Goal: Book appointment/travel/reservation

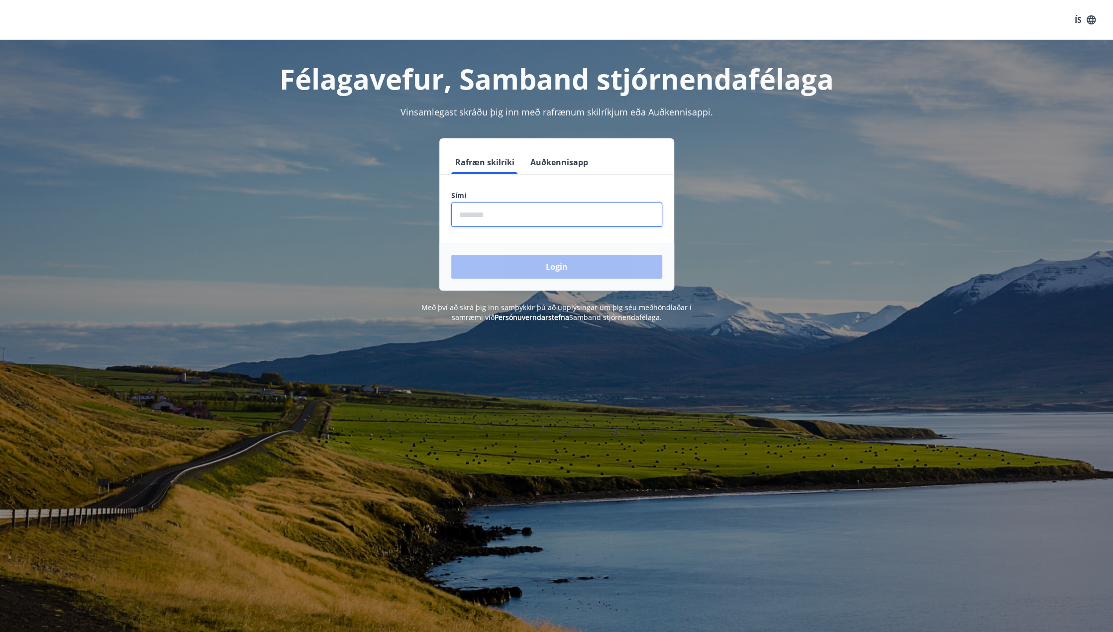
click at [528, 212] on input "phone" at bounding box center [556, 214] width 211 height 24
click at [561, 269] on button "Login" at bounding box center [556, 267] width 211 height 24
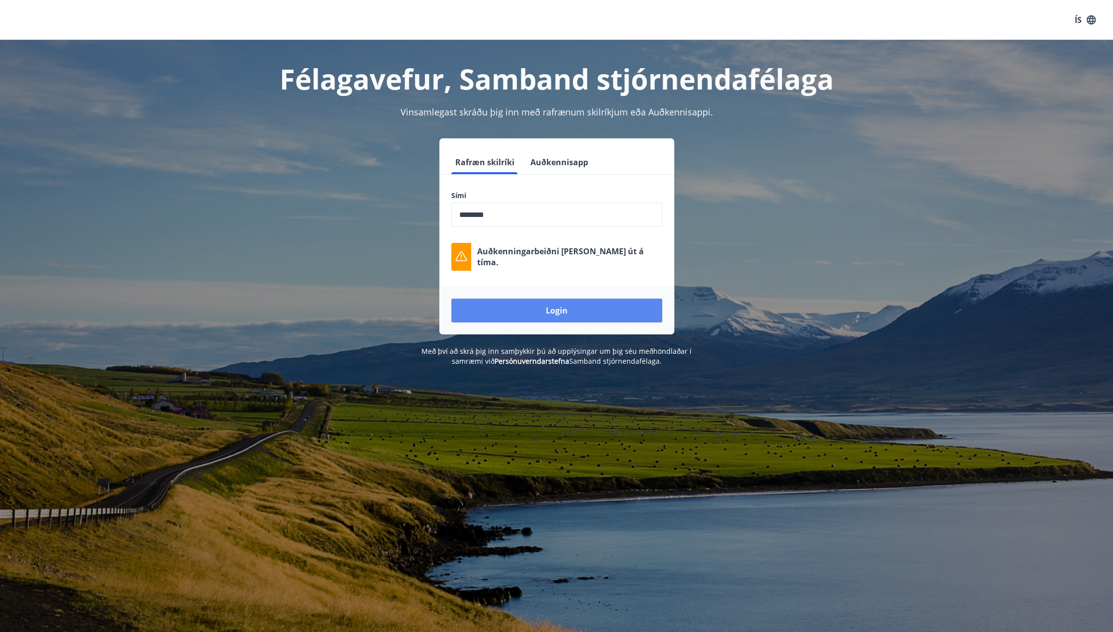
click at [561, 308] on button "Login" at bounding box center [556, 310] width 211 height 24
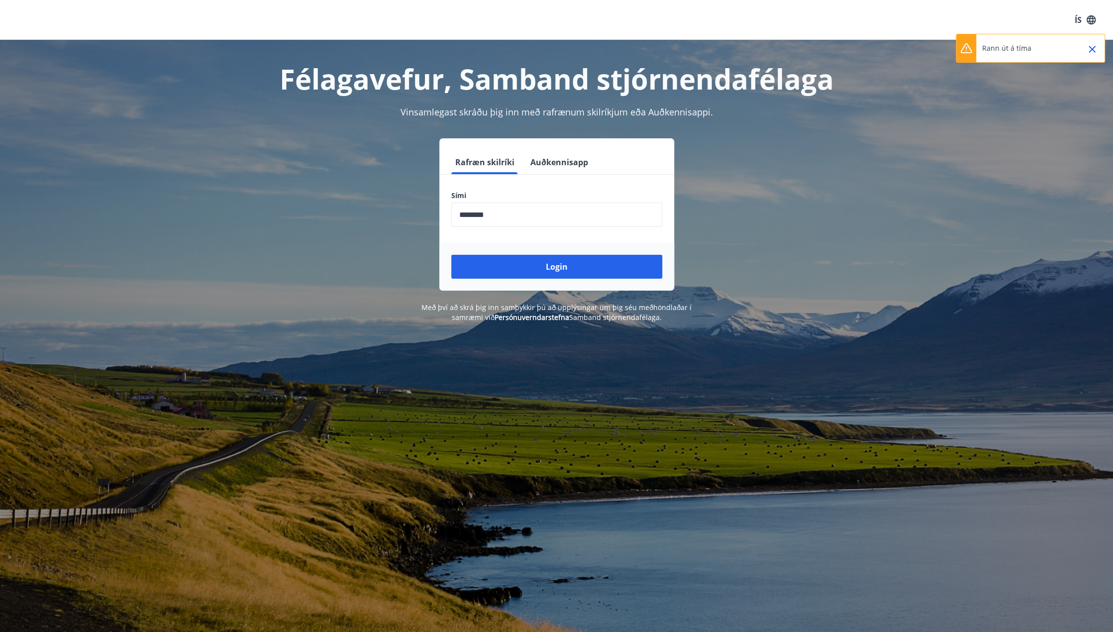
click at [1088, 44] on icon "Close" at bounding box center [1092, 49] width 12 height 12
drag, startPoint x: 440, startPoint y: 228, endPoint x: 290, endPoint y: 225, distance: 149.8
click at [291, 225] on div "Rafræn skilríki Auðkennisapp Sími ​ Login" at bounding box center [556, 214] width 692 height 152
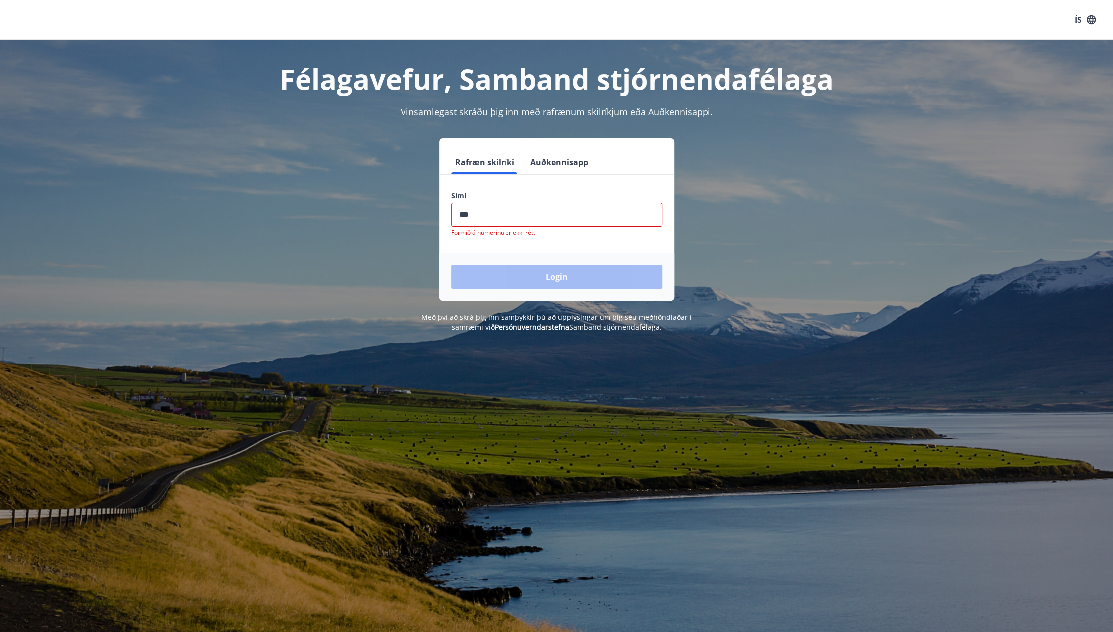
type input "********"
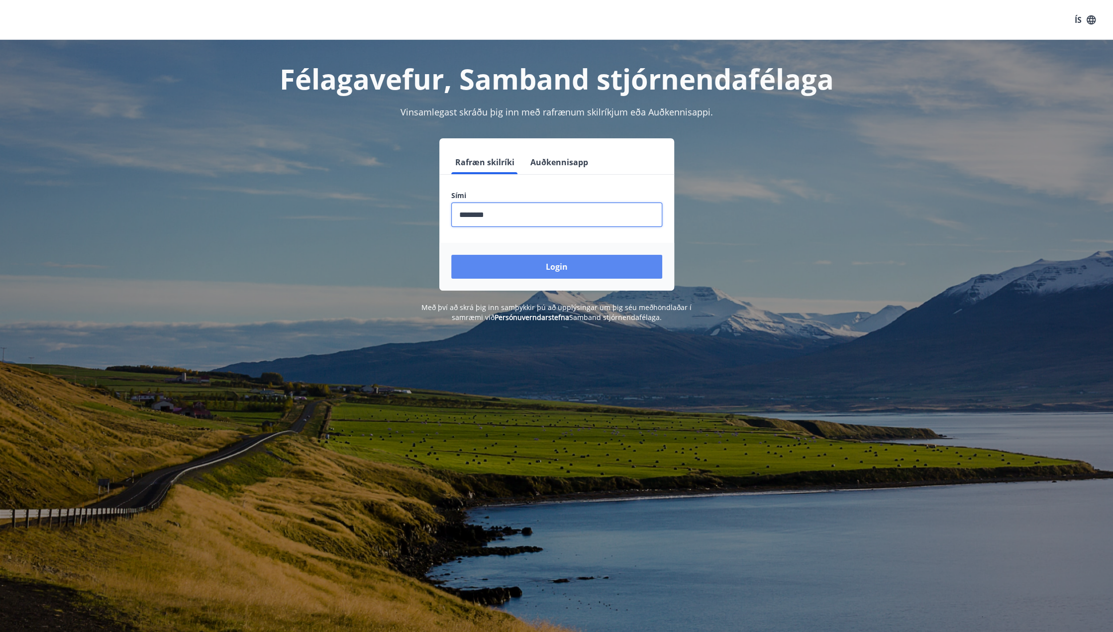
click at [543, 263] on button "Login" at bounding box center [556, 267] width 211 height 24
drag, startPoint x: 542, startPoint y: 227, endPoint x: 548, endPoint y: 214, distance: 14.0
click at [545, 222] on form "Rafræn skilríki Auðkennisapp Sími ​ Login" at bounding box center [556, 220] width 235 height 140
click at [539, 206] on input "phone" at bounding box center [556, 214] width 211 height 24
type input "********"
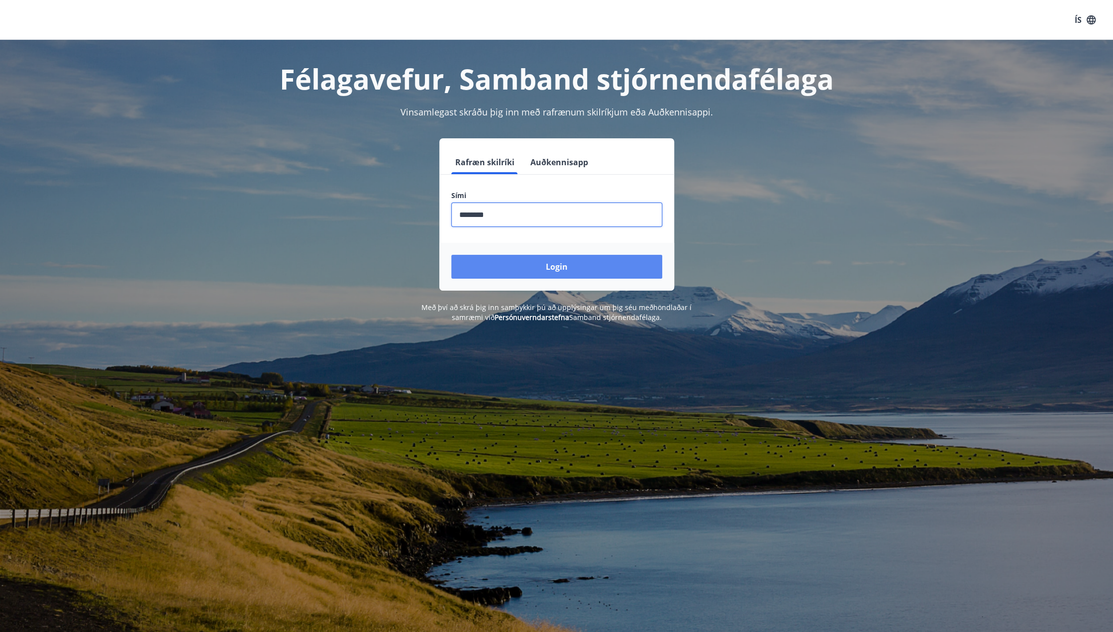
click at [571, 262] on button "Login" at bounding box center [556, 267] width 211 height 24
click at [527, 218] on input "phone" at bounding box center [556, 214] width 211 height 24
click at [566, 268] on button "Login" at bounding box center [556, 267] width 211 height 24
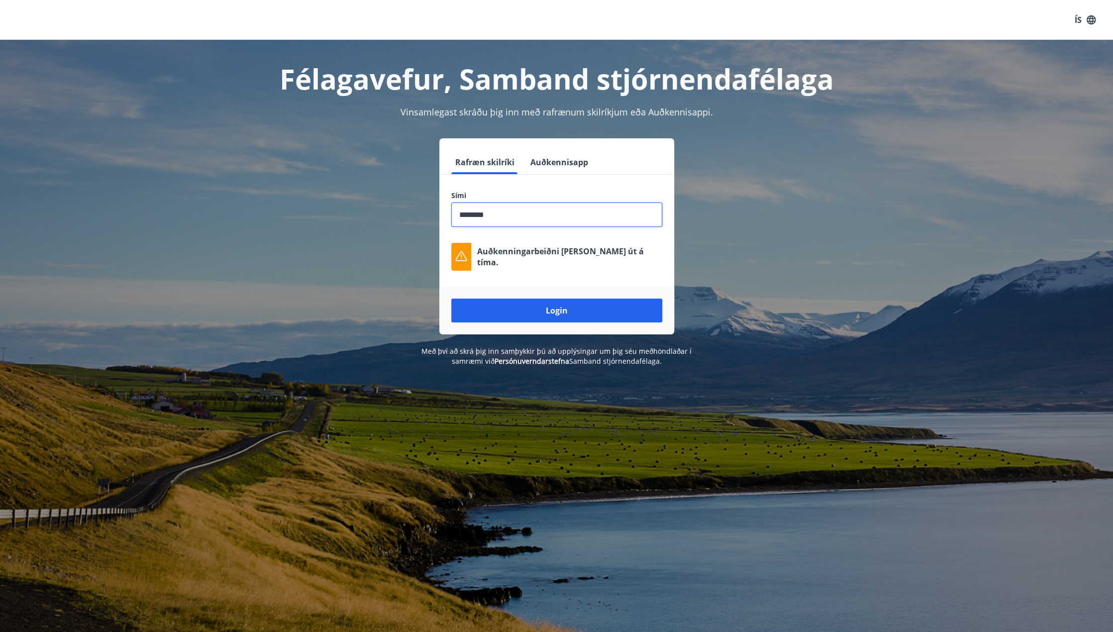
drag, startPoint x: 528, startPoint y: 215, endPoint x: 194, endPoint y: 214, distance: 333.7
click at [194, 214] on div "Félagavefur, Samband stjórnendafélaga Vinsamlegast skráðu þig inn með rafrænum …" at bounding box center [556, 203] width 1113 height 326
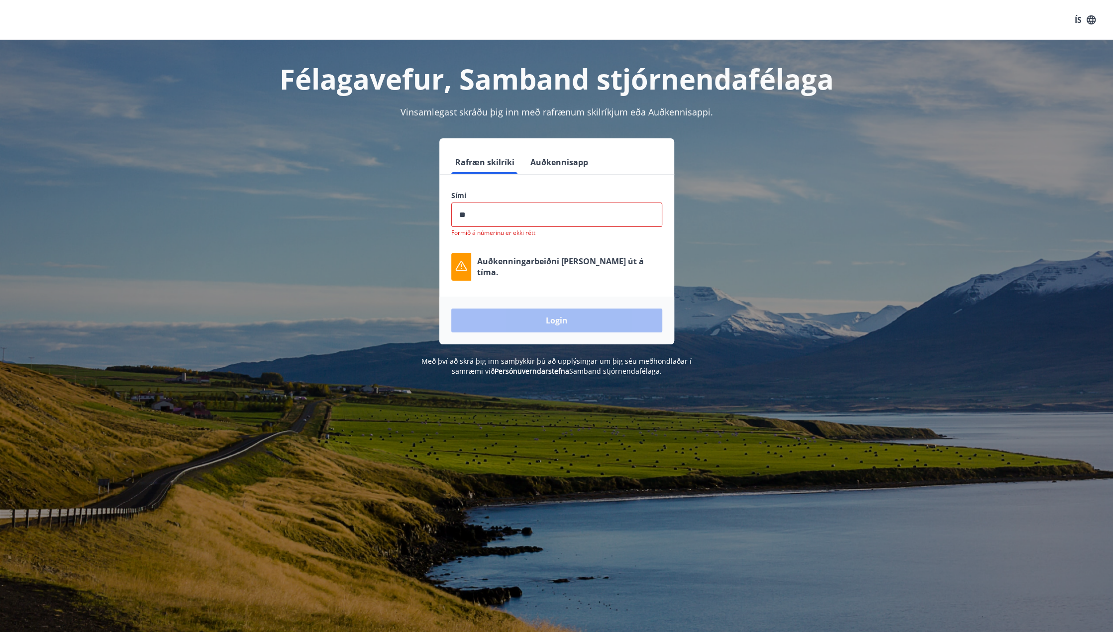
type input "********"
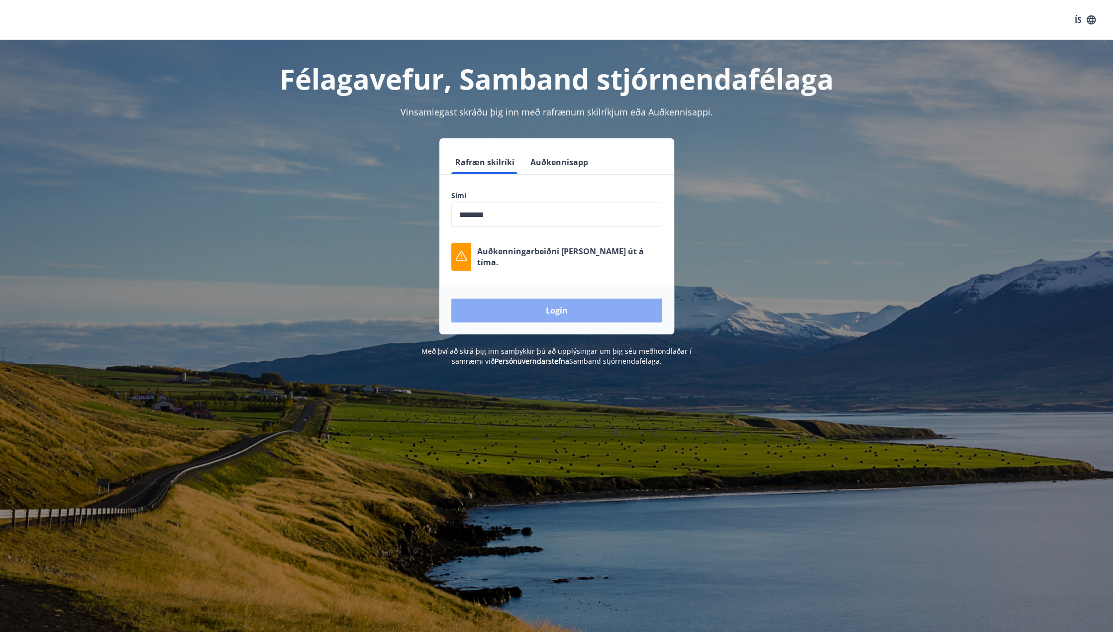
click at [572, 310] on button "Login" at bounding box center [556, 310] width 211 height 24
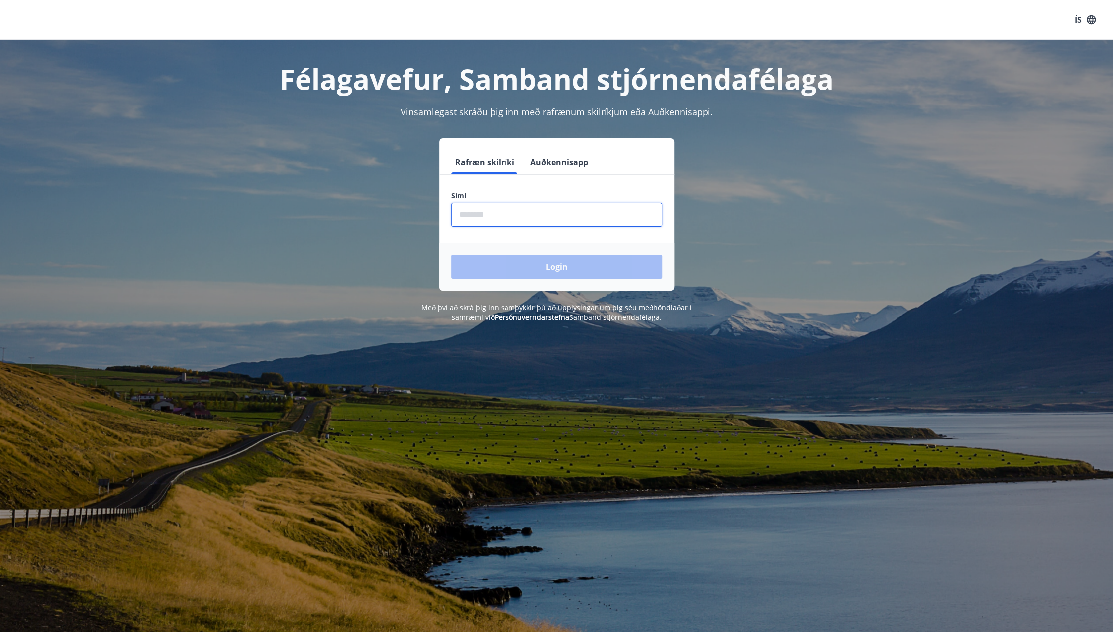
click at [535, 216] on input "phone" at bounding box center [556, 214] width 211 height 24
type input "********"
click at [548, 269] on button "Login" at bounding box center [556, 267] width 211 height 24
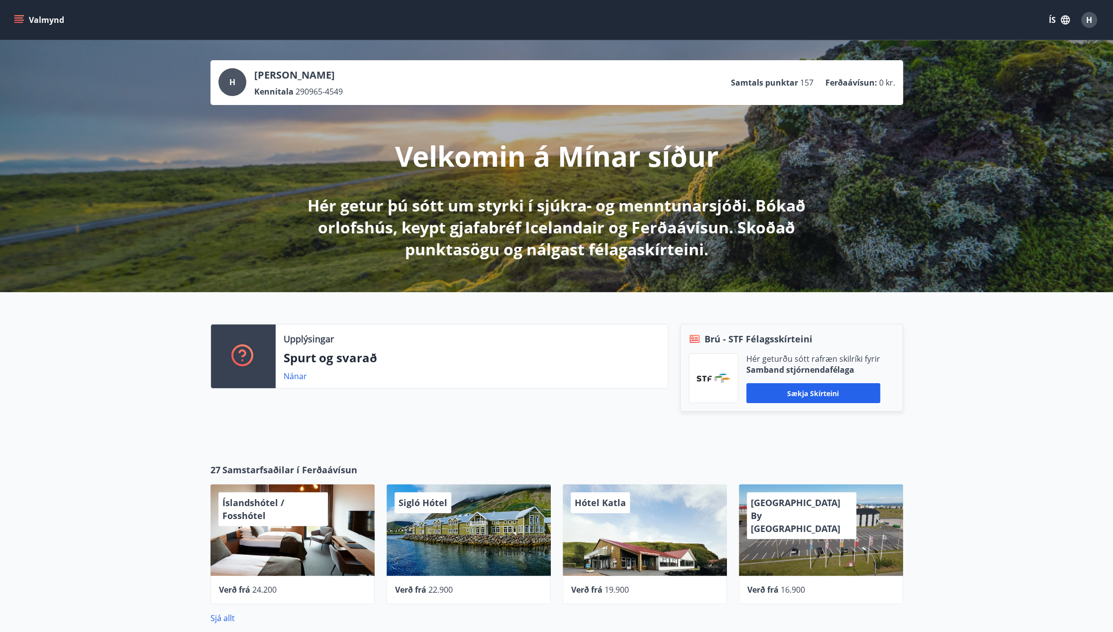
click at [20, 21] on icon "menu" at bounding box center [19, 20] width 10 height 10
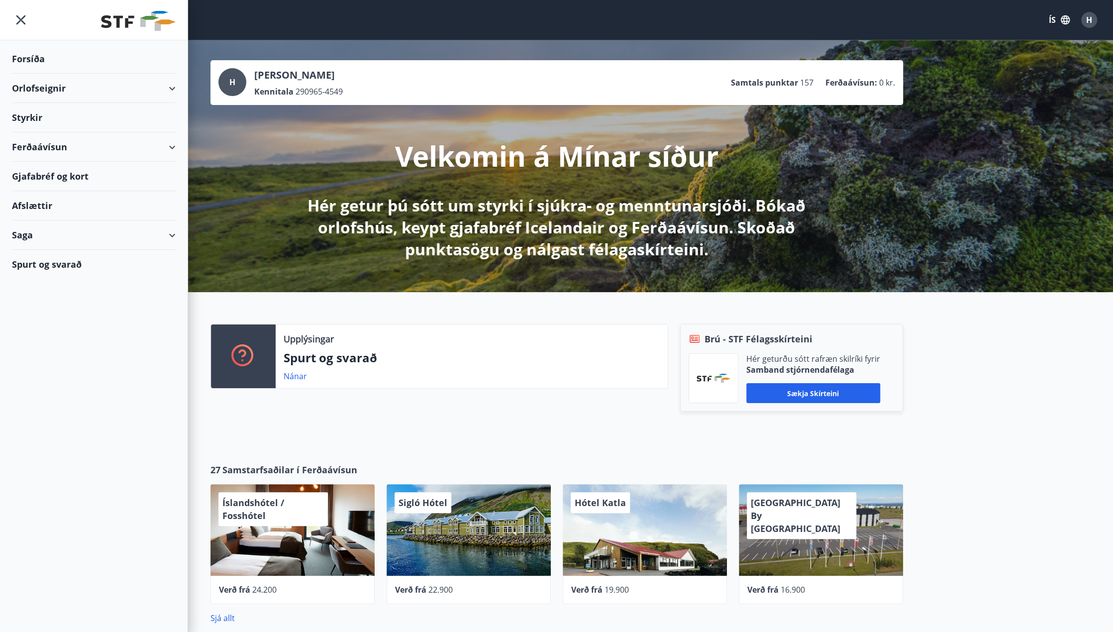
click at [174, 86] on div "Orlofseignir" at bounding box center [94, 88] width 164 height 29
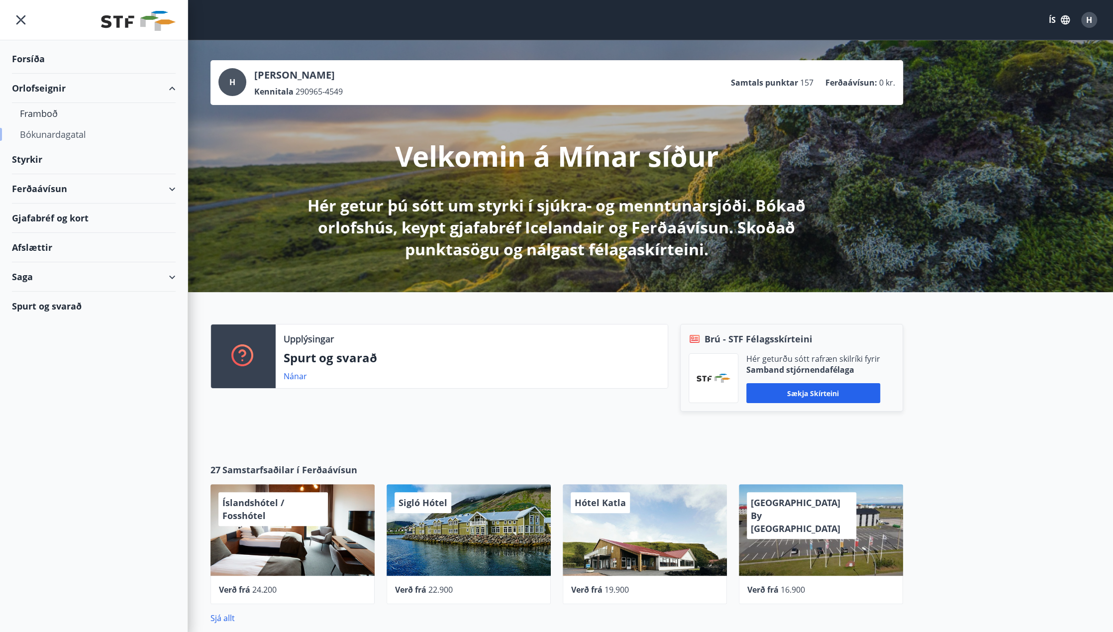
click at [43, 134] on div "Bókunardagatal" at bounding box center [94, 134] width 148 height 21
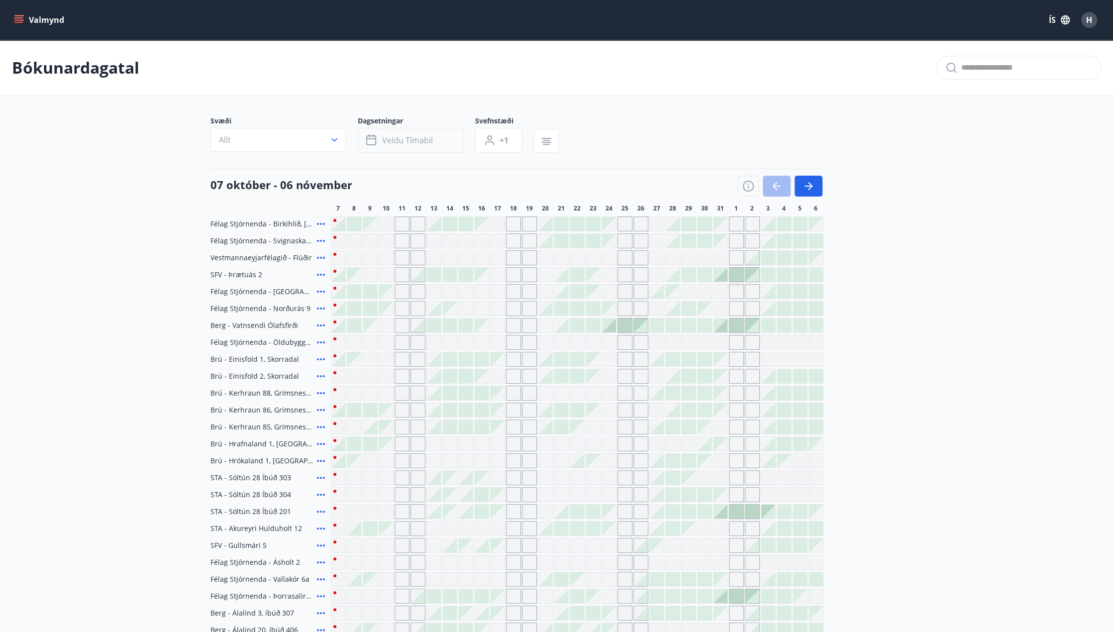
click at [398, 140] on span "Veldu tímabil" at bounding box center [407, 140] width 51 height 11
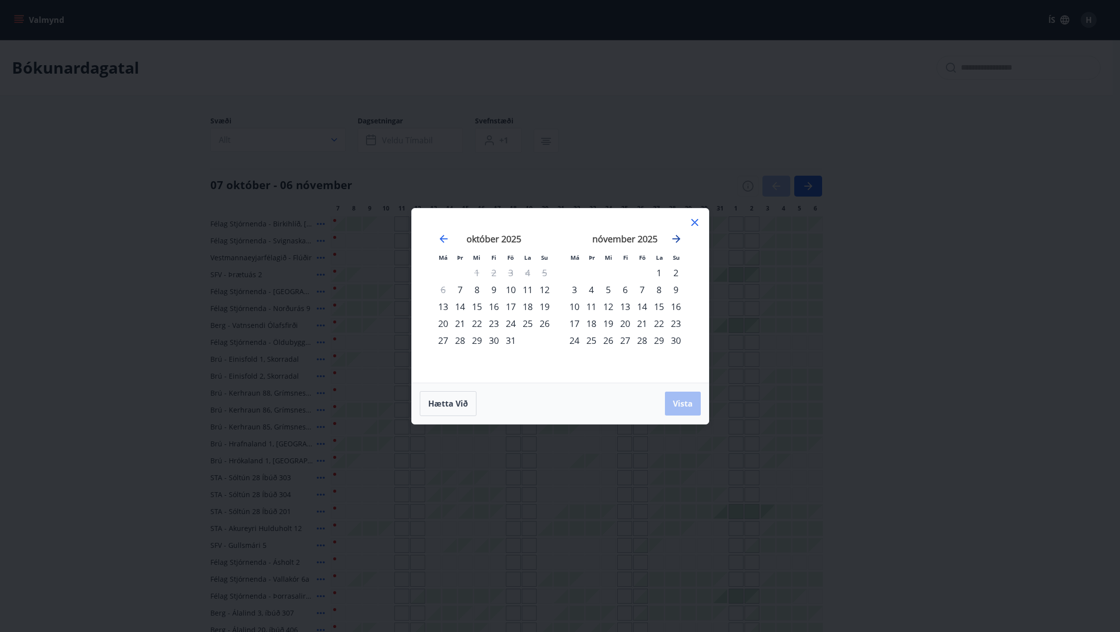
click at [679, 235] on icon "Move forward to switch to the next month." at bounding box center [676, 239] width 12 height 12
click at [677, 237] on icon "Move forward to switch to the next month." at bounding box center [676, 239] width 12 height 12
click at [624, 271] on div "1" at bounding box center [625, 272] width 17 height 17
click at [674, 270] on div "4" at bounding box center [675, 272] width 17 height 17
click at [681, 404] on span "Vista" at bounding box center [683, 403] width 20 height 11
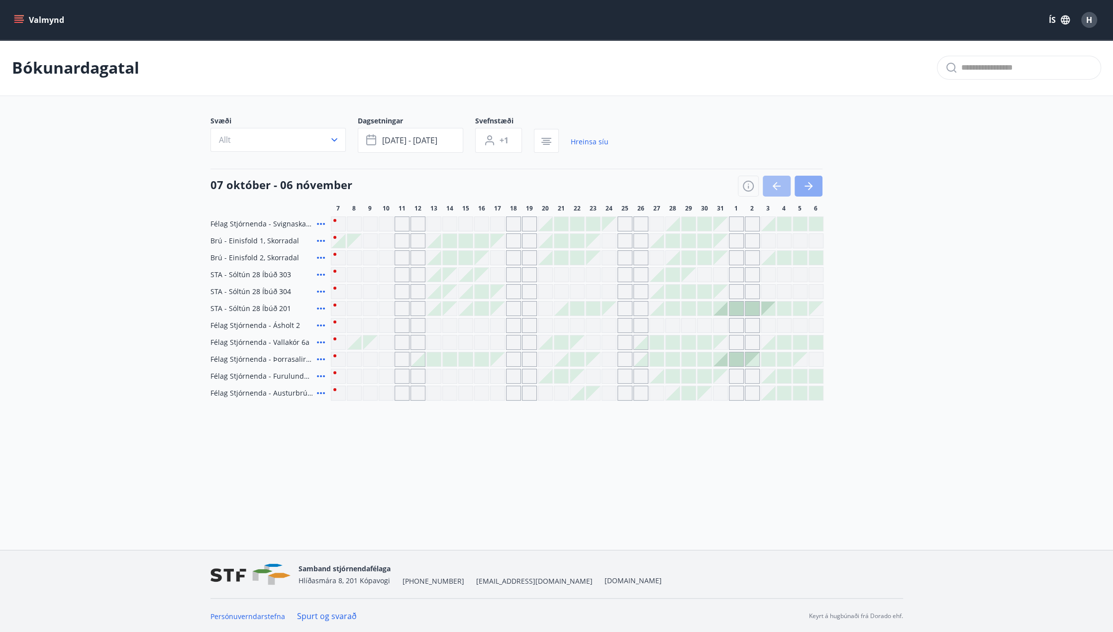
click at [806, 190] on icon "button" at bounding box center [808, 186] width 12 height 12
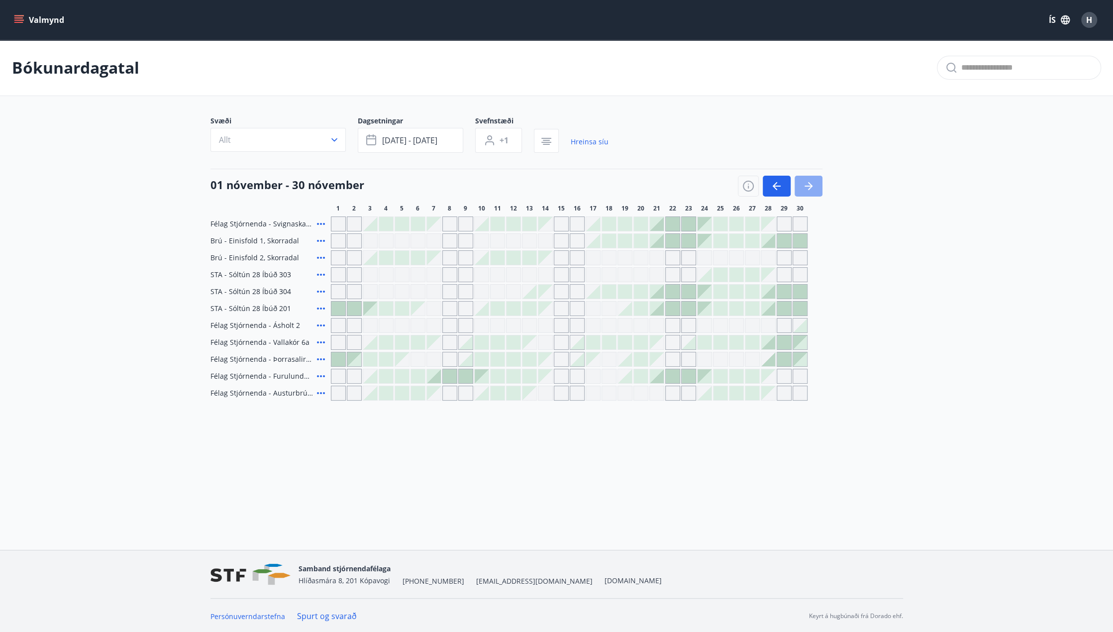
click at [810, 179] on button "button" at bounding box center [808, 186] width 28 height 21
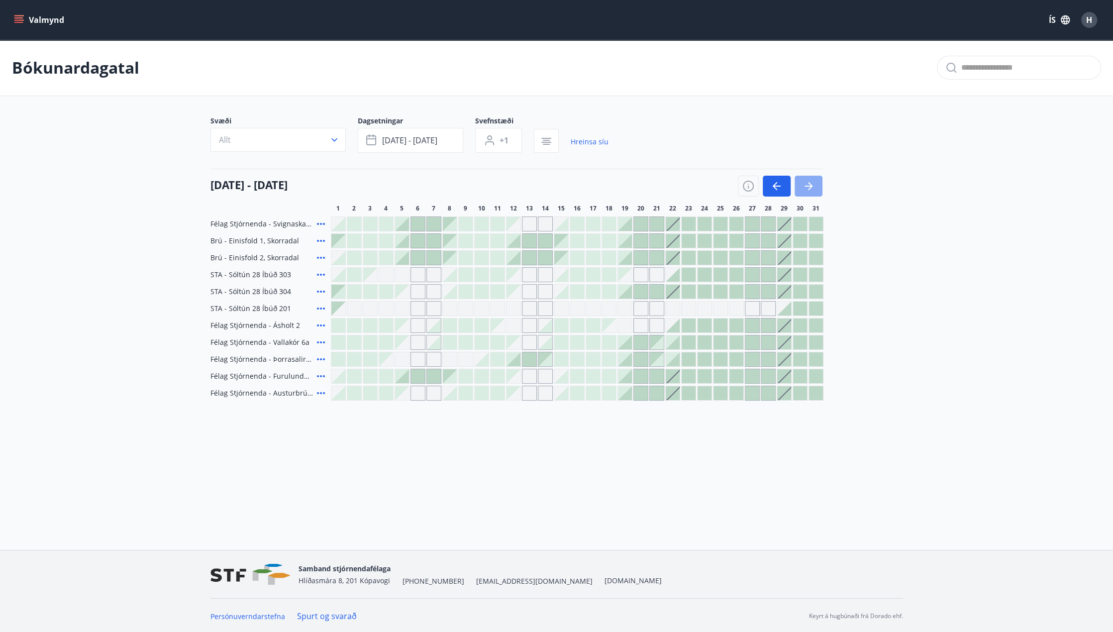
click at [805, 184] on icon "button" at bounding box center [808, 186] width 12 height 12
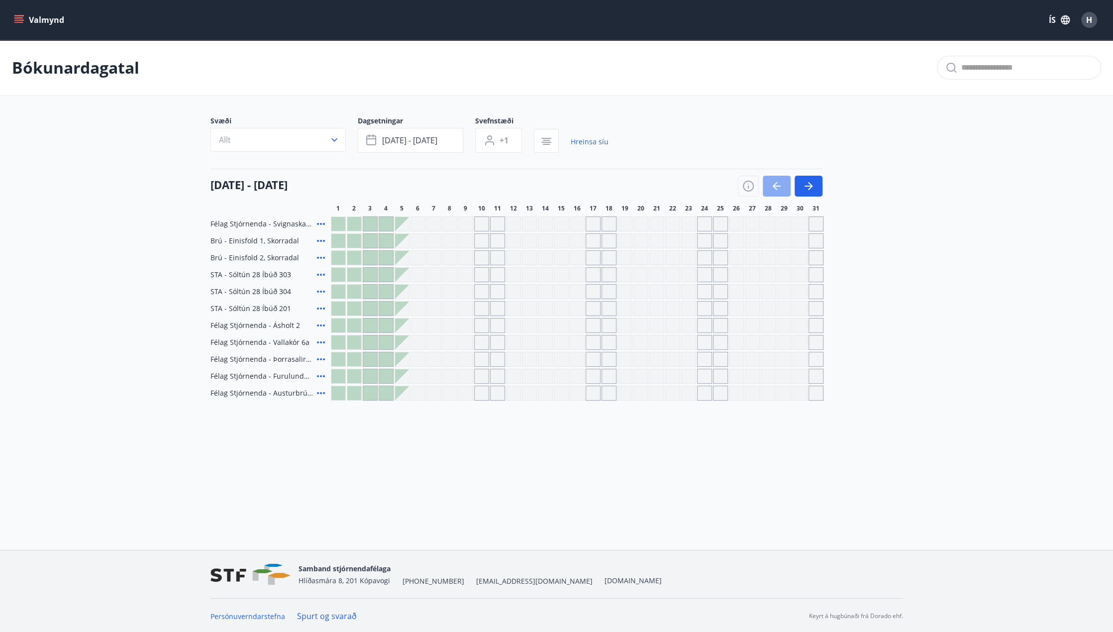
click at [774, 184] on icon "button" at bounding box center [774, 186] width 4 height 8
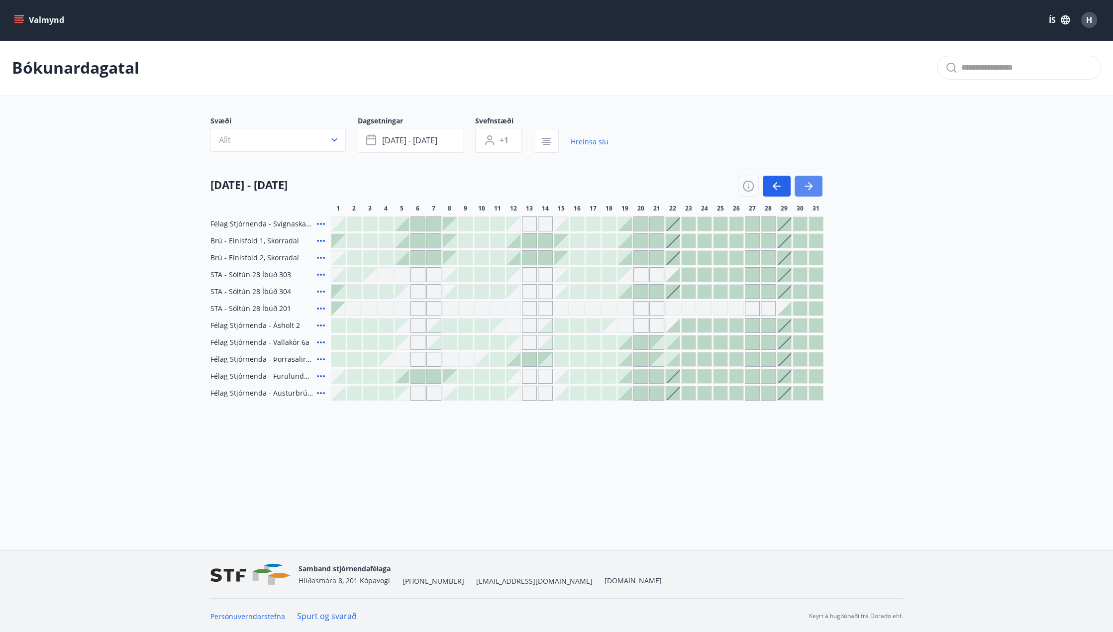
click at [817, 186] on button "button" at bounding box center [808, 186] width 28 height 21
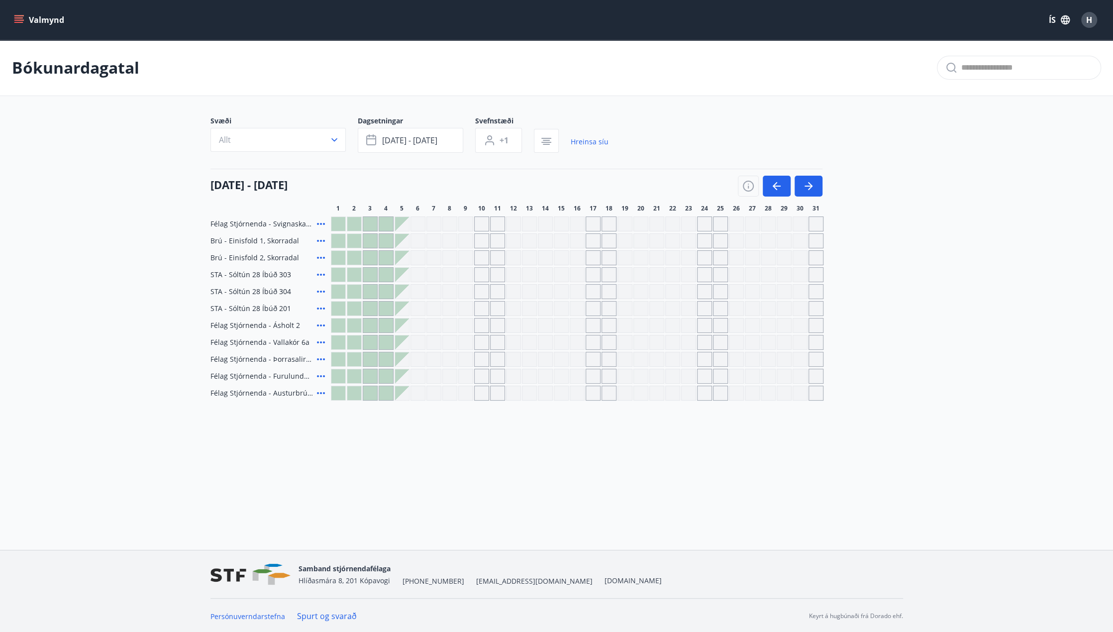
click at [342, 257] on div at bounding box center [338, 258] width 14 height 14
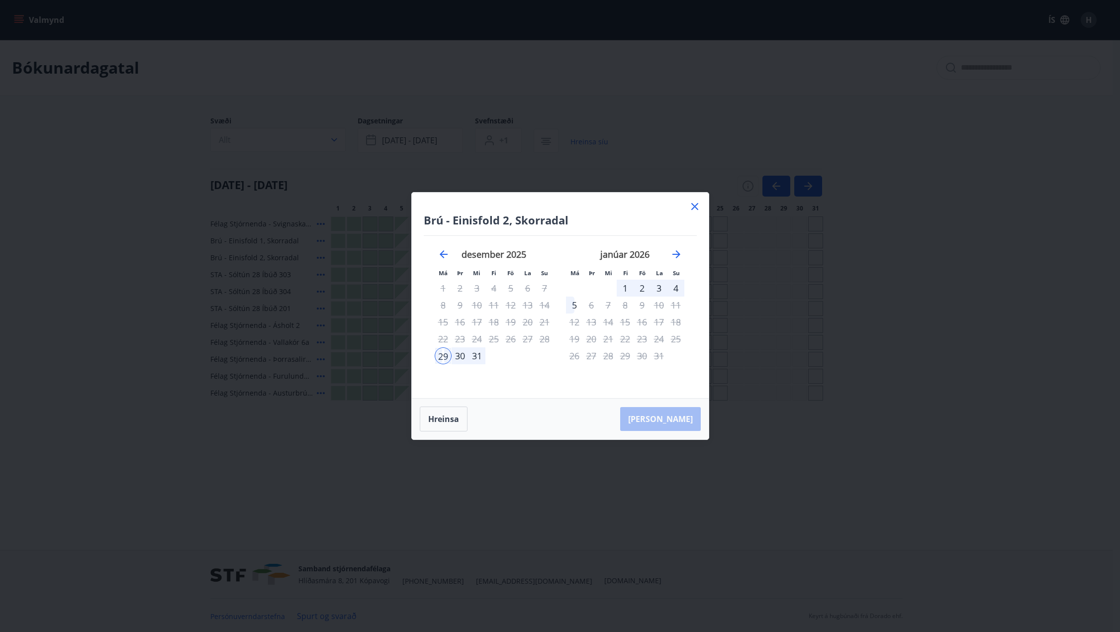
click at [626, 287] on div "1" at bounding box center [625, 288] width 17 height 17
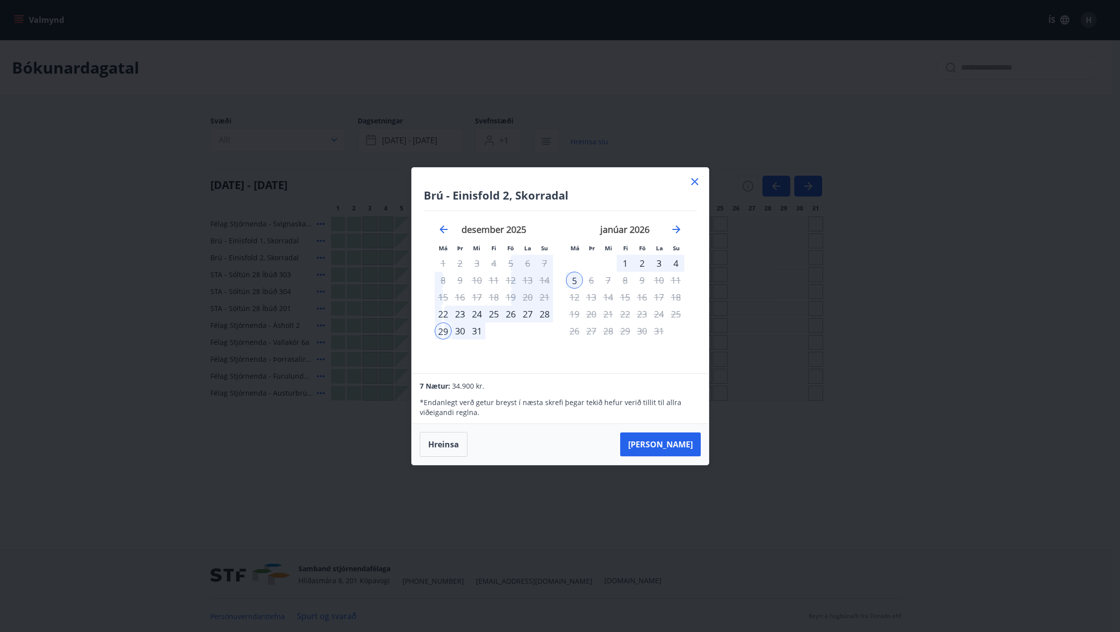
click at [623, 260] on div "1" at bounding box center [625, 263] width 17 height 17
click at [572, 280] on div "5" at bounding box center [574, 280] width 17 height 17
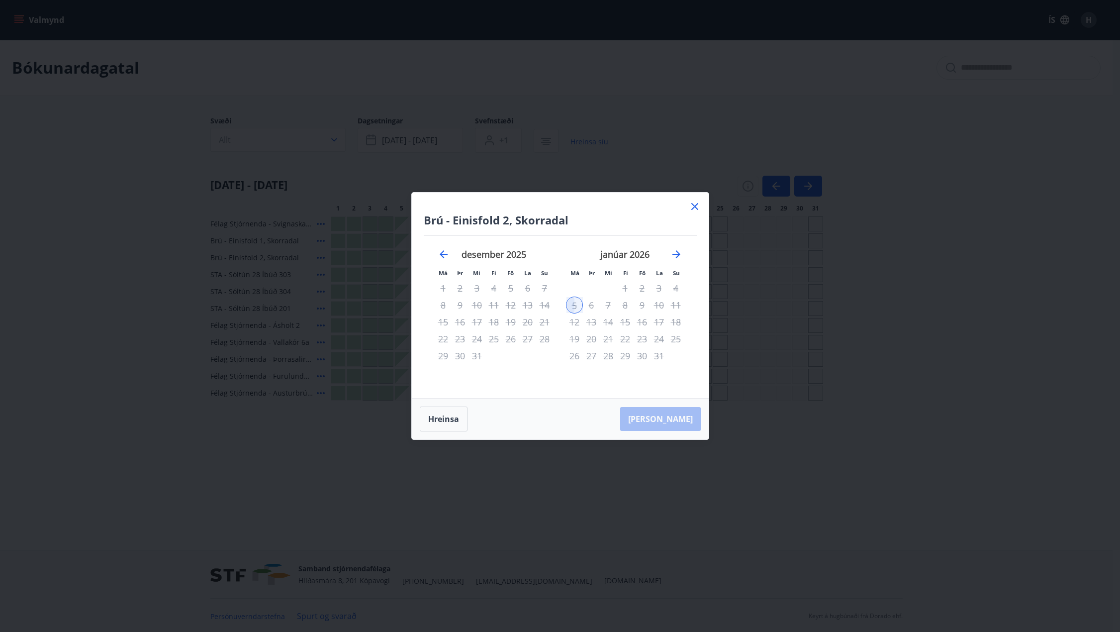
click at [639, 326] on div "16" at bounding box center [642, 321] width 17 height 17
click at [695, 208] on icon at bounding box center [695, 206] width 12 height 12
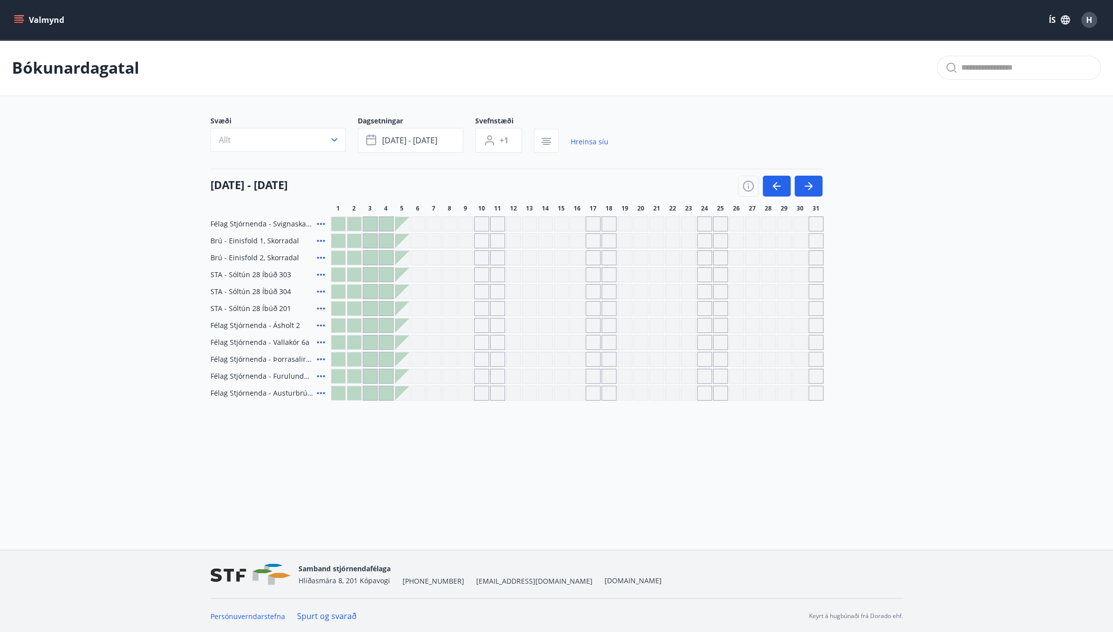
click at [336, 238] on div at bounding box center [338, 241] width 14 height 14
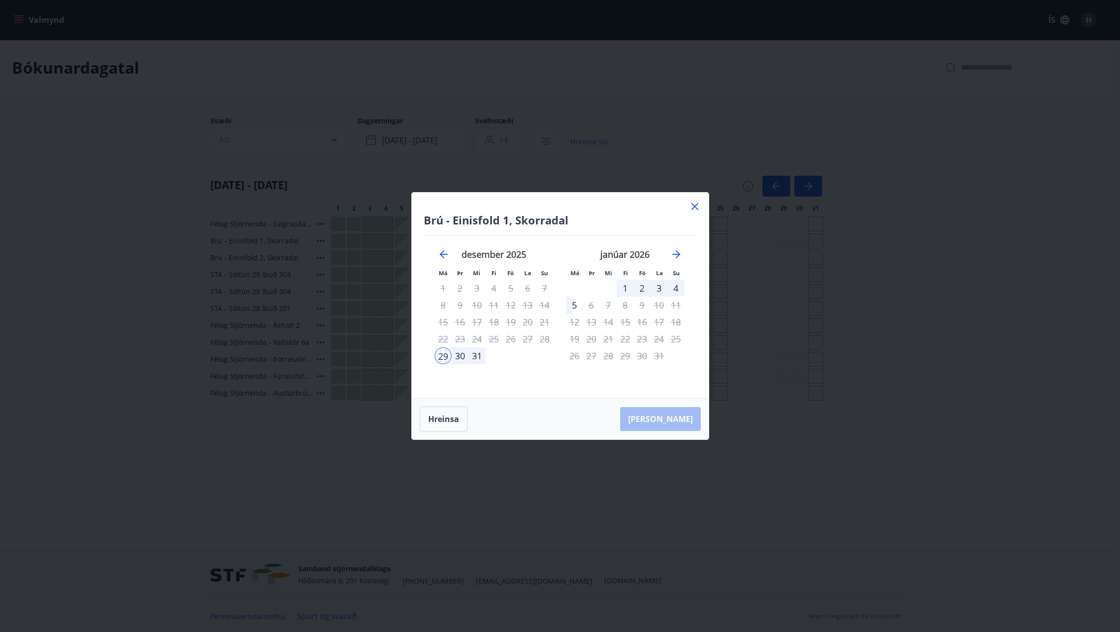
click at [627, 286] on div "1" at bounding box center [625, 288] width 17 height 17
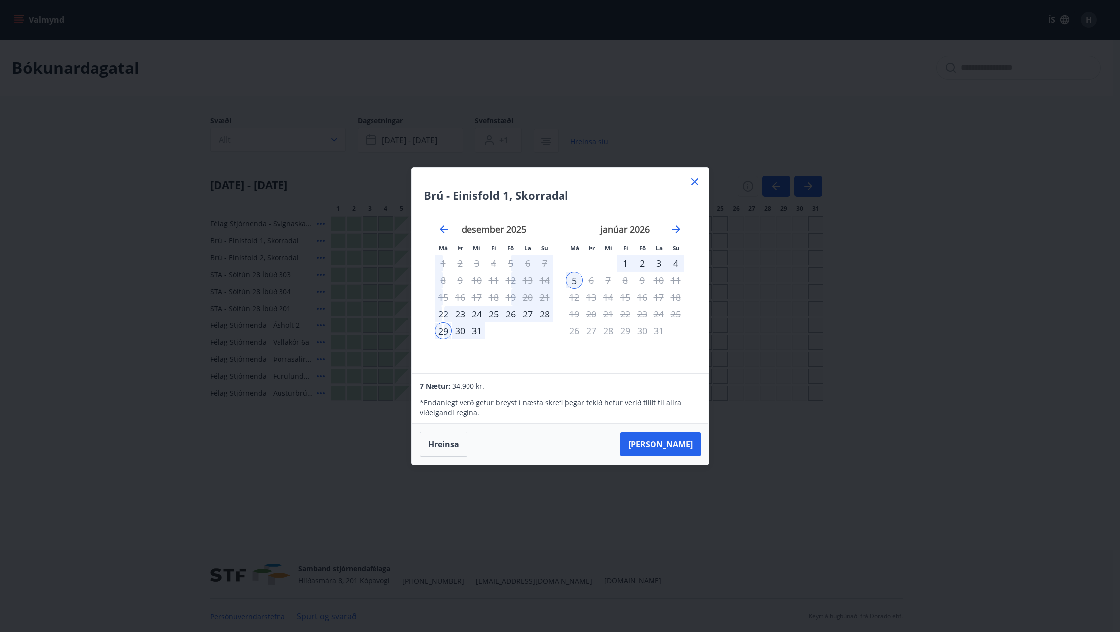
click at [624, 262] on div "1" at bounding box center [625, 263] width 17 height 17
click at [445, 329] on div "29" at bounding box center [443, 330] width 17 height 17
click at [578, 278] on div "5" at bounding box center [574, 280] width 17 height 17
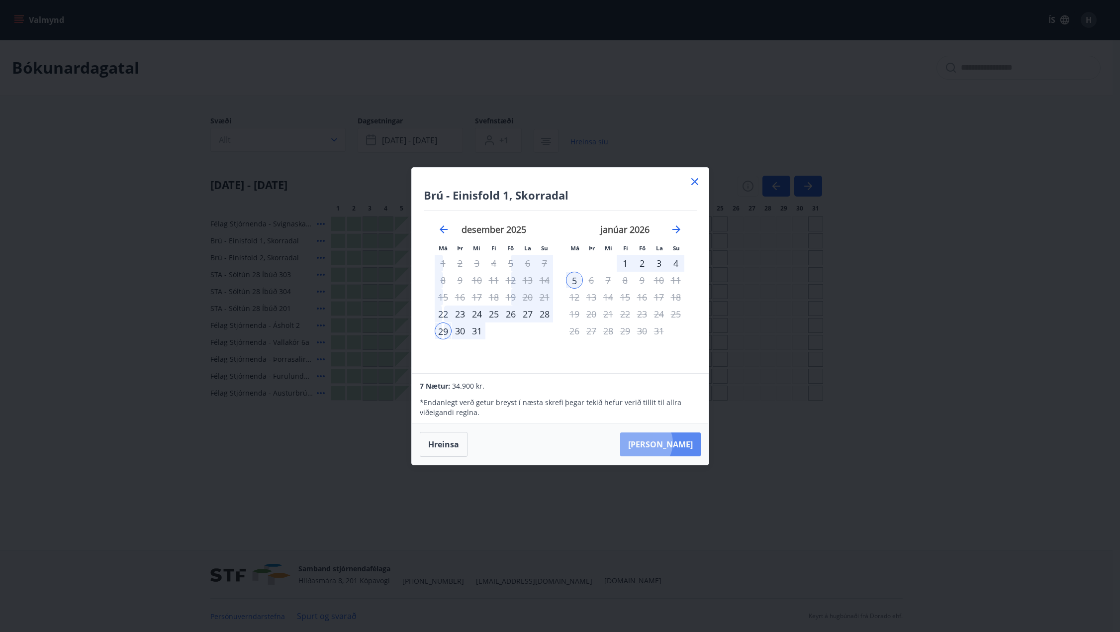
click at [673, 442] on button "[PERSON_NAME]" at bounding box center [660, 444] width 81 height 24
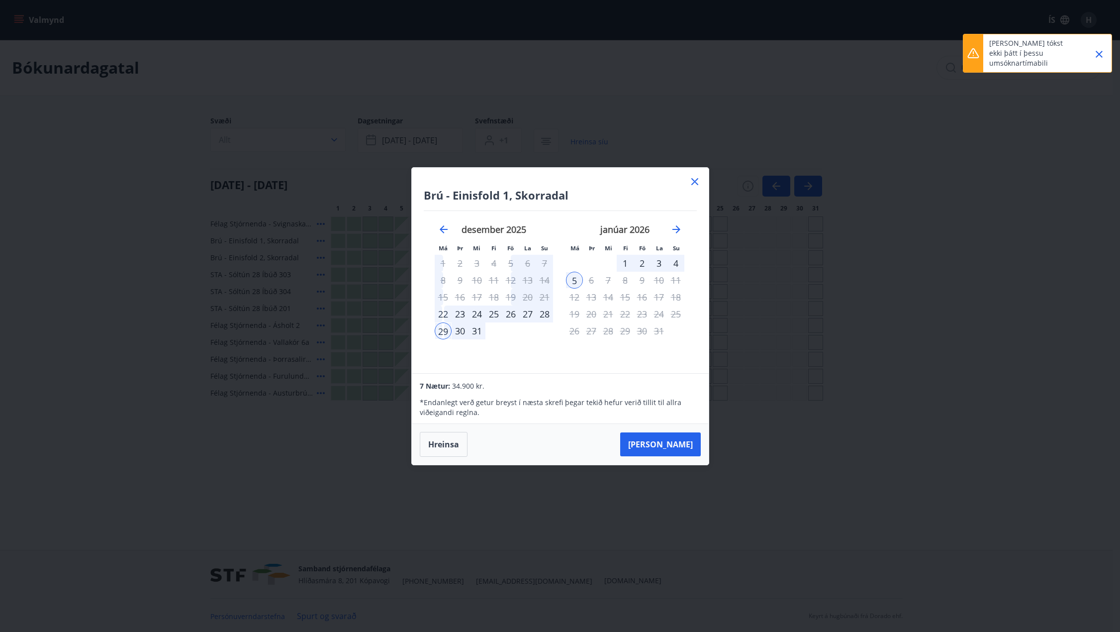
click at [1097, 51] on icon "Close" at bounding box center [1099, 54] width 7 height 7
click at [697, 183] on icon at bounding box center [695, 182] width 12 height 12
